Goal: Use online tool/utility: Utilize a website feature to perform a specific function

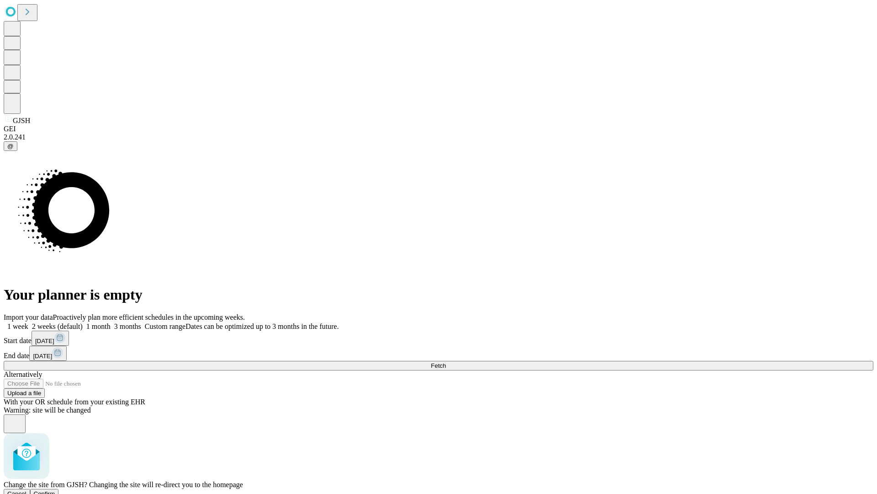
click at [55, 490] on span "Confirm" at bounding box center [44, 493] width 21 height 7
click at [83, 322] on label "2 weeks (default)" at bounding box center [55, 326] width 54 height 8
click at [446, 362] on span "Fetch" at bounding box center [438, 365] width 15 height 7
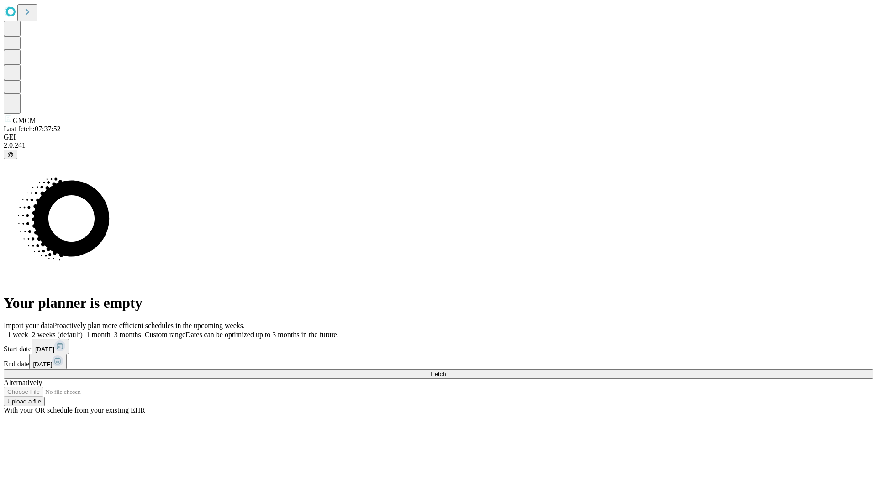
click at [83, 330] on label "2 weeks (default)" at bounding box center [55, 334] width 54 height 8
click at [446, 370] on span "Fetch" at bounding box center [438, 373] width 15 height 7
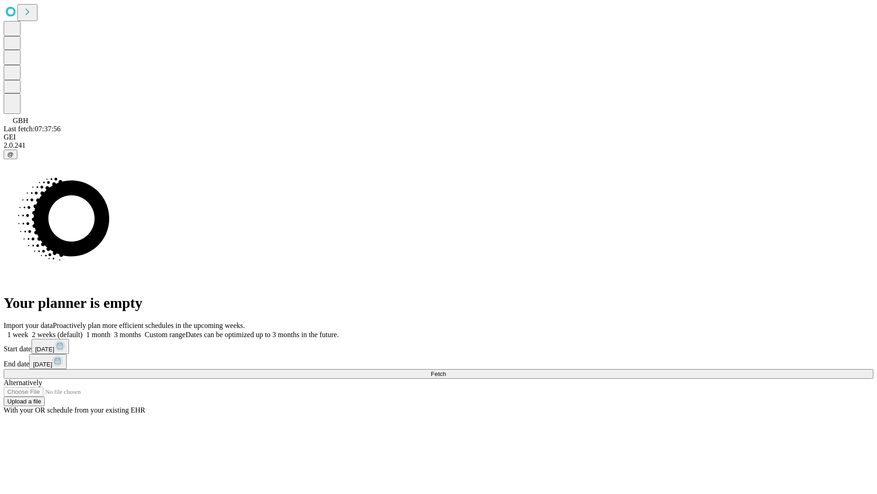
click at [83, 330] on label "2 weeks (default)" at bounding box center [55, 334] width 54 height 8
click at [446, 370] on span "Fetch" at bounding box center [438, 373] width 15 height 7
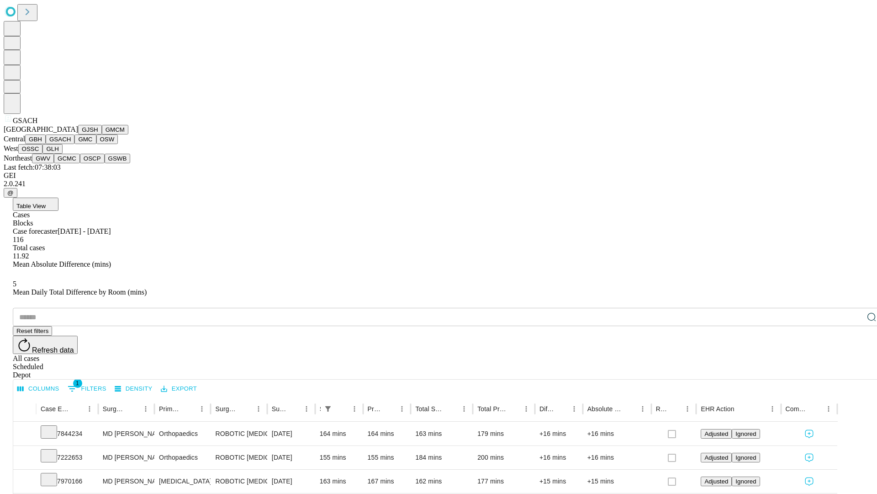
click at [74, 144] on button "GMC" at bounding box center [84, 139] width 21 height 10
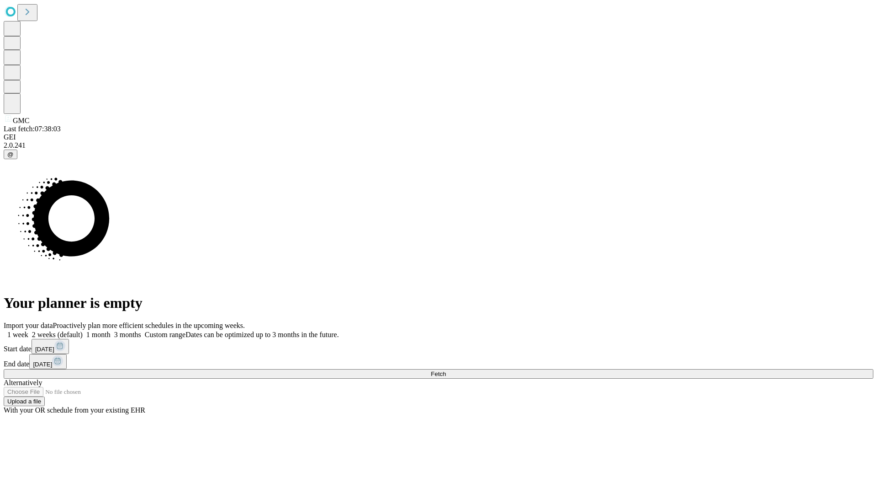
click at [446, 370] on span "Fetch" at bounding box center [438, 373] width 15 height 7
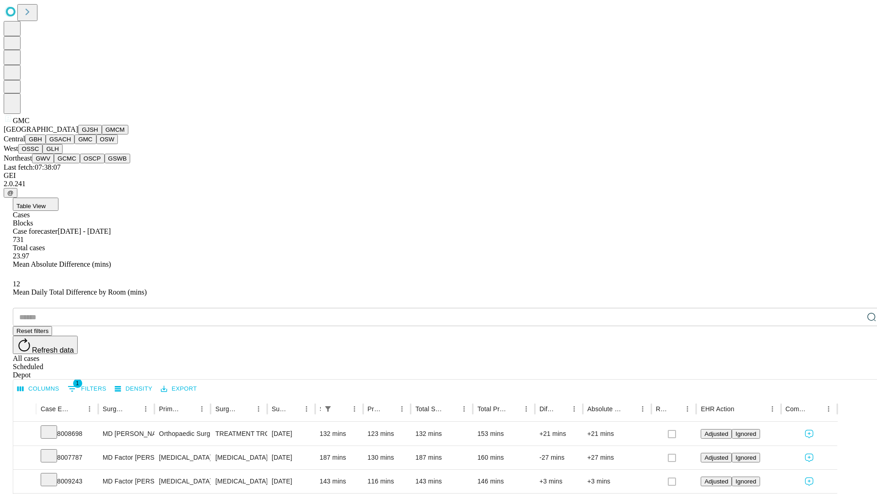
click at [96, 144] on button "OSW" at bounding box center [107, 139] width 22 height 10
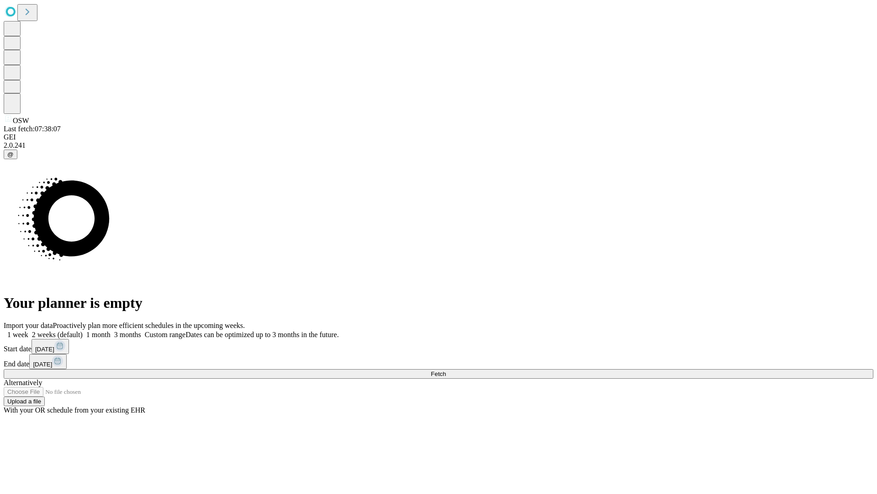
click at [83, 330] on label "2 weeks (default)" at bounding box center [55, 334] width 54 height 8
click at [446, 370] on span "Fetch" at bounding box center [438, 373] width 15 height 7
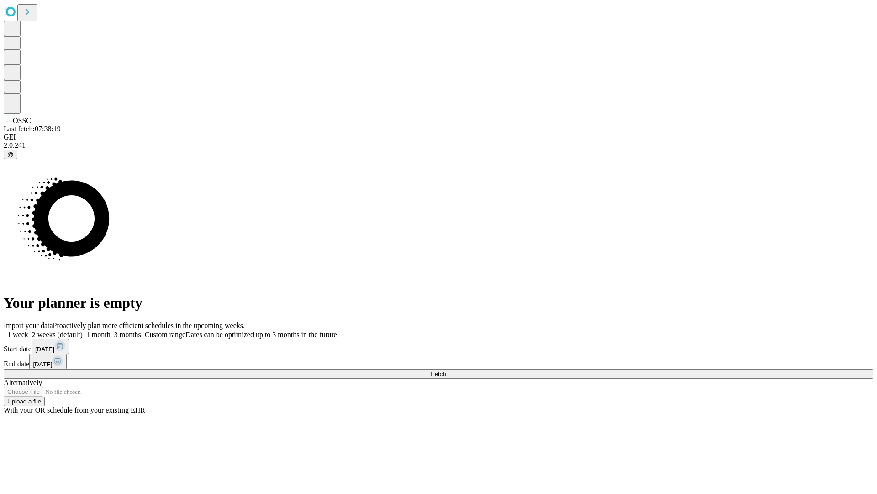
click at [83, 330] on label "2 weeks (default)" at bounding box center [55, 334] width 54 height 8
click at [446, 370] on span "Fetch" at bounding box center [438, 373] width 15 height 7
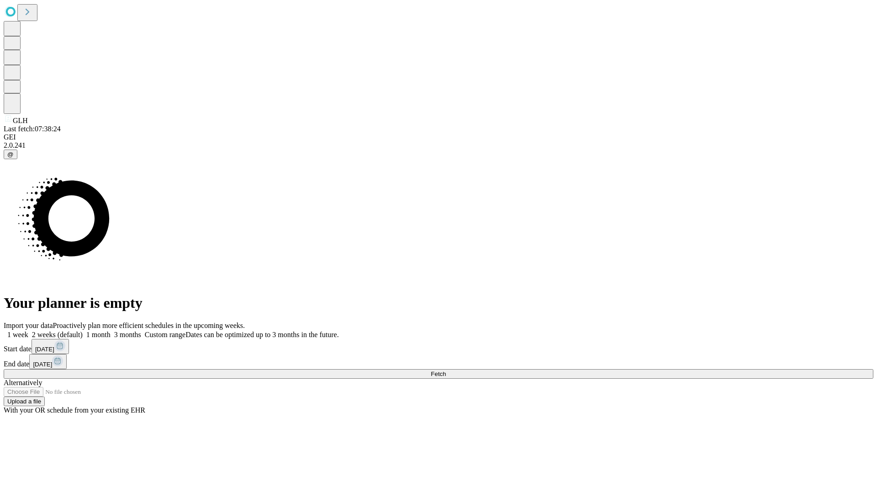
click at [83, 330] on label "2 weeks (default)" at bounding box center [55, 334] width 54 height 8
click at [446, 370] on span "Fetch" at bounding box center [438, 373] width 15 height 7
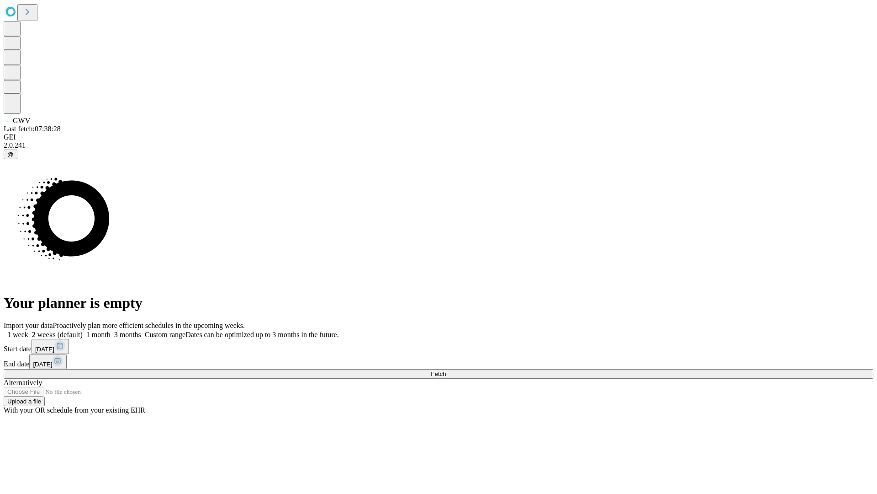
click at [83, 330] on label "2 weeks (default)" at bounding box center [55, 334] width 54 height 8
click at [446, 370] on span "Fetch" at bounding box center [438, 373] width 15 height 7
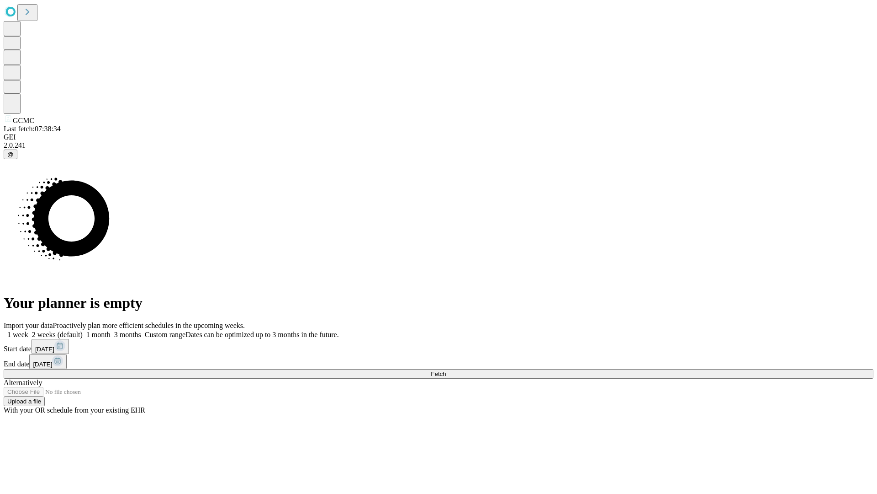
click at [83, 330] on label "2 weeks (default)" at bounding box center [55, 334] width 54 height 8
click at [446, 370] on span "Fetch" at bounding box center [438, 373] width 15 height 7
